Goal: Transaction & Acquisition: Purchase product/service

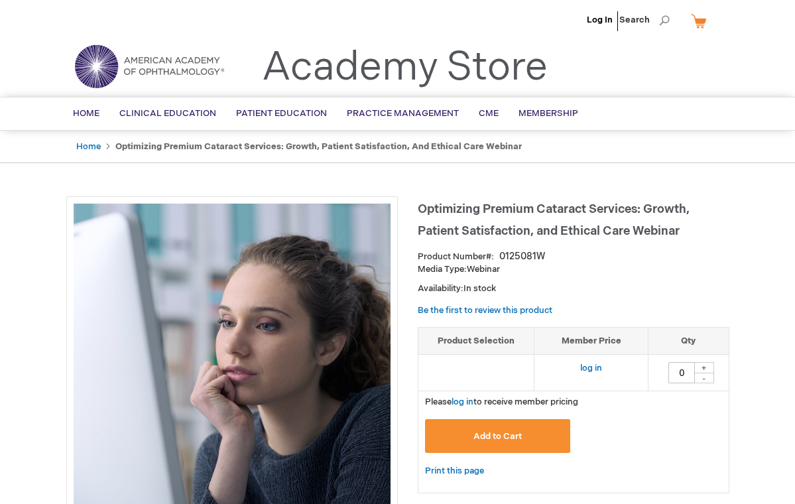
click at [703, 363] on div "+" at bounding box center [704, 367] width 20 height 11
type input "1"
click at [593, 368] on link "log in" at bounding box center [591, 368] width 22 height 11
click at [708, 367] on div "+" at bounding box center [704, 367] width 20 height 11
type input "1"
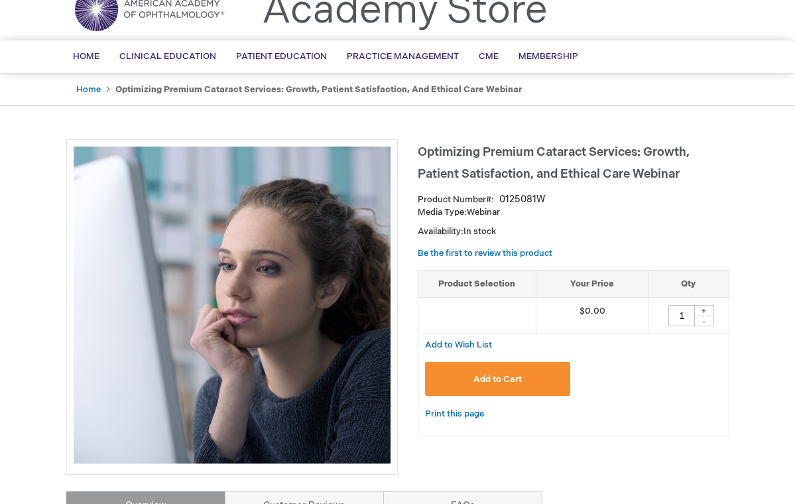
scroll to position [58, 0]
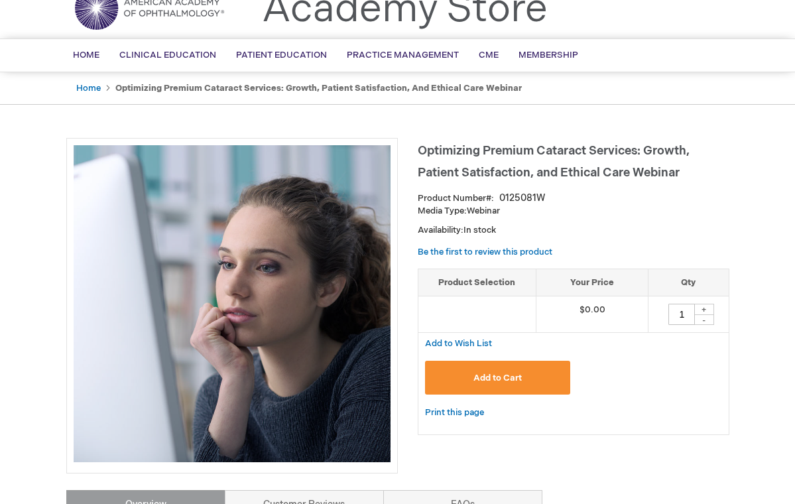
click at [507, 382] on button "Add to Cart" at bounding box center [498, 378] width 146 height 34
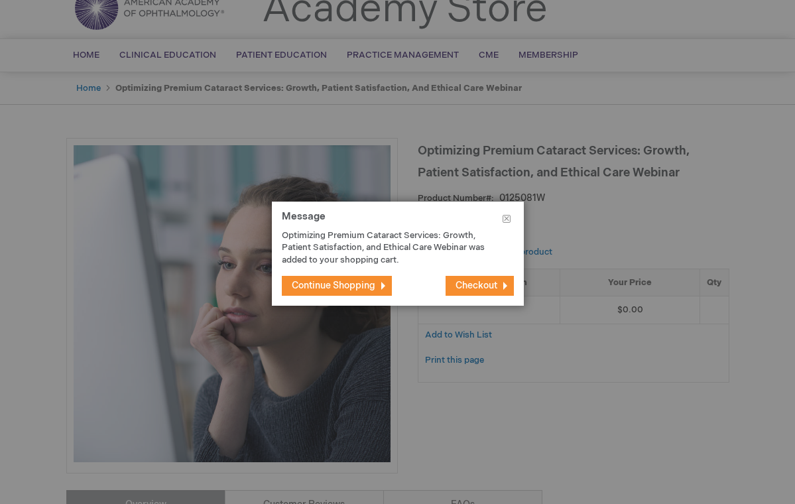
click at [477, 288] on span "Checkout" at bounding box center [476, 285] width 42 height 11
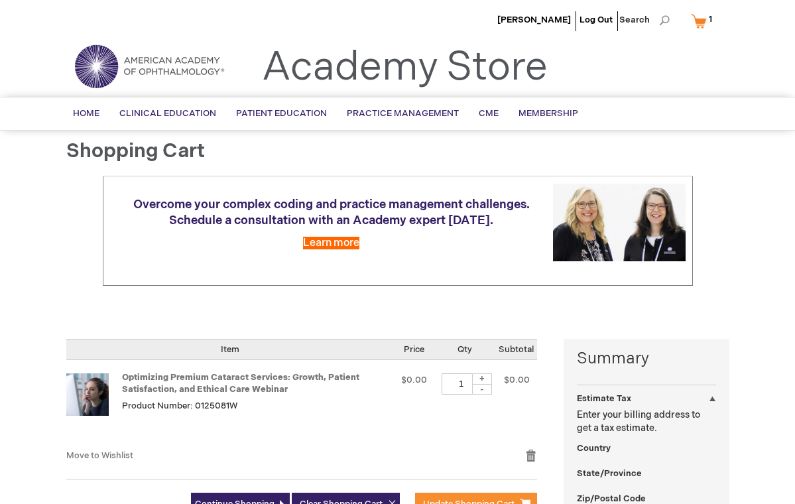
select select "US"
select select "49"
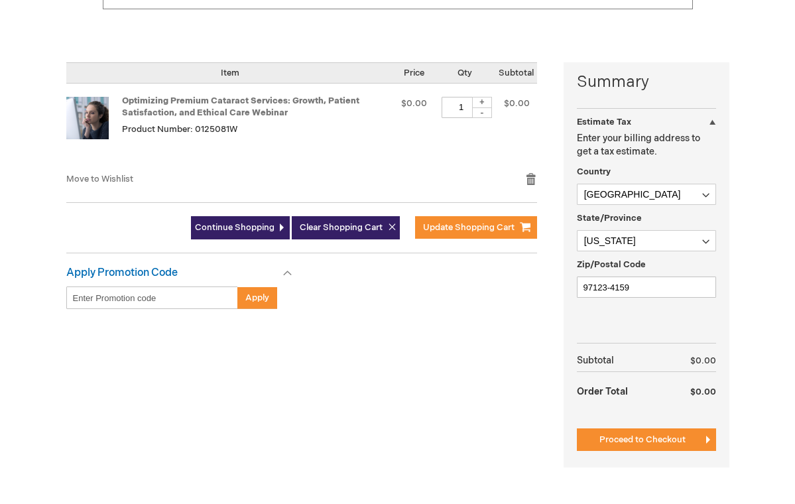
scroll to position [281, 0]
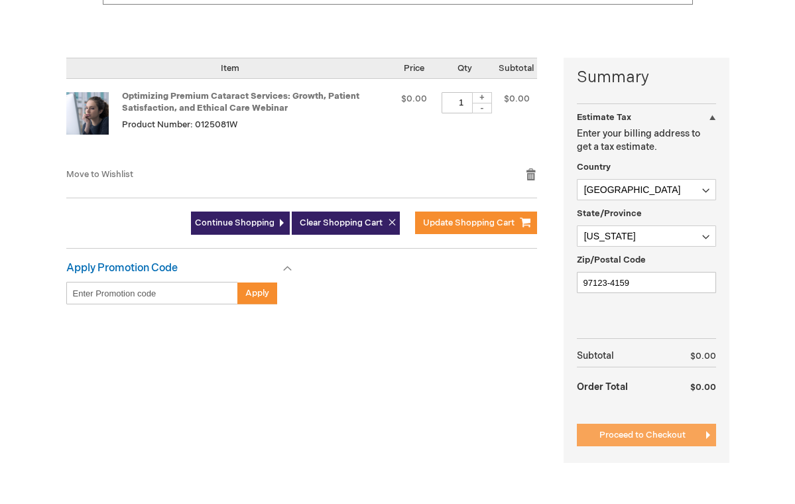
click at [645, 430] on span "Proceed to Checkout" at bounding box center [642, 435] width 86 height 11
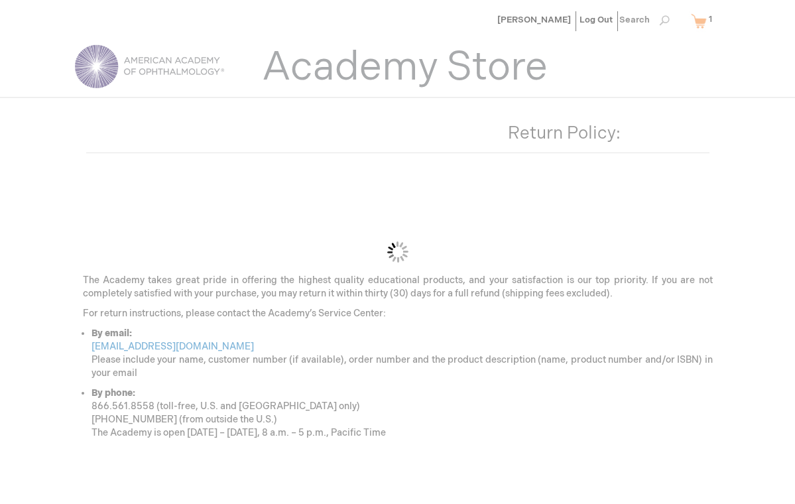
scroll to position [121, 0]
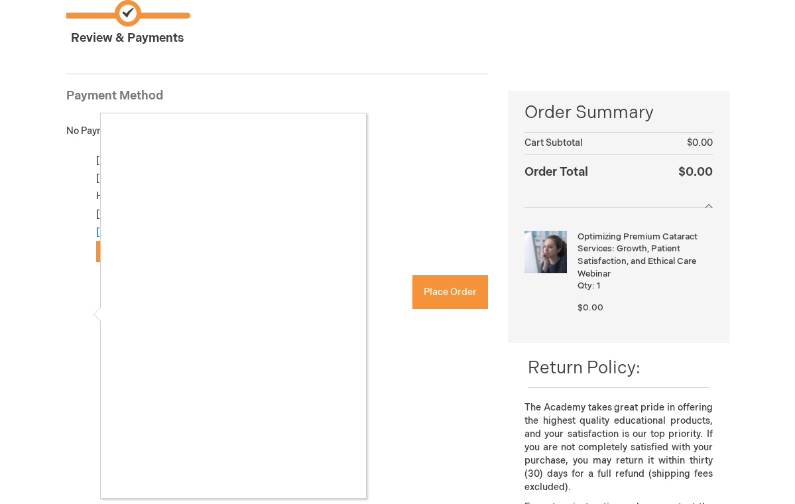
checkbox input "true"
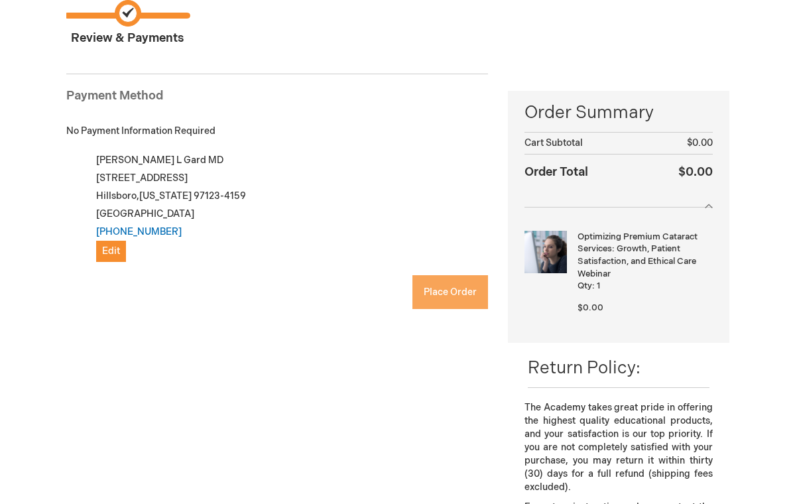
click at [444, 290] on span "Place Order" at bounding box center [450, 291] width 53 height 11
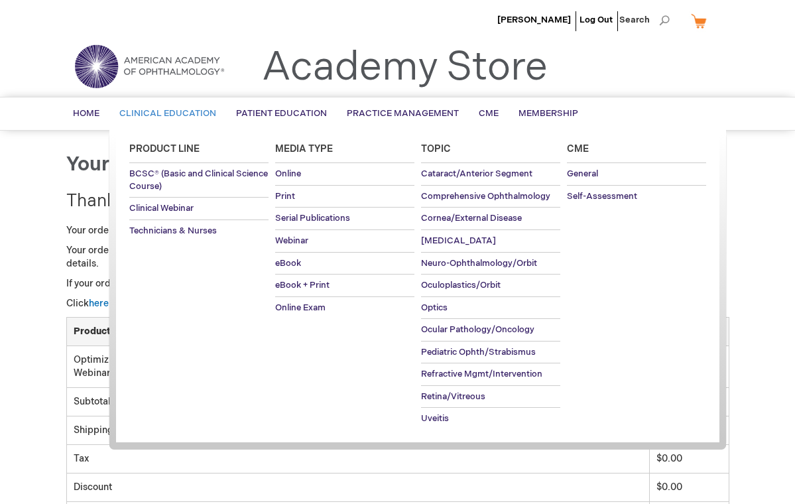
click at [192, 111] on span "Clinical Education" at bounding box center [167, 113] width 97 height 11
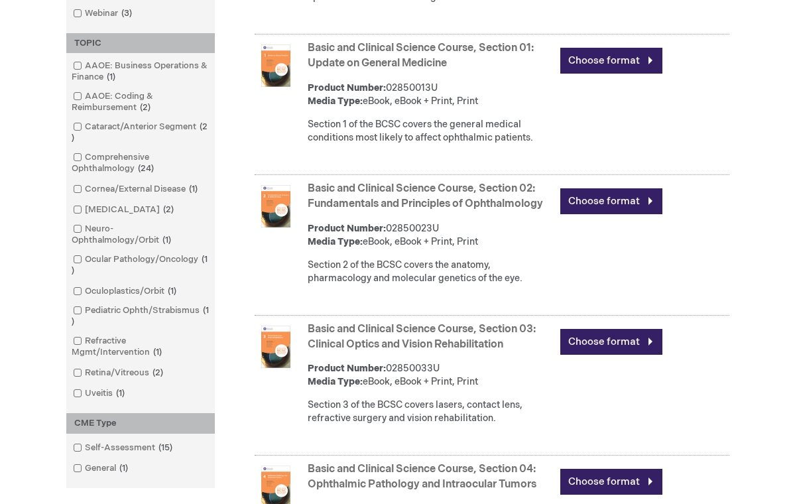
scroll to position [850, 0]
